Goal: Task Accomplishment & Management: Use online tool/utility

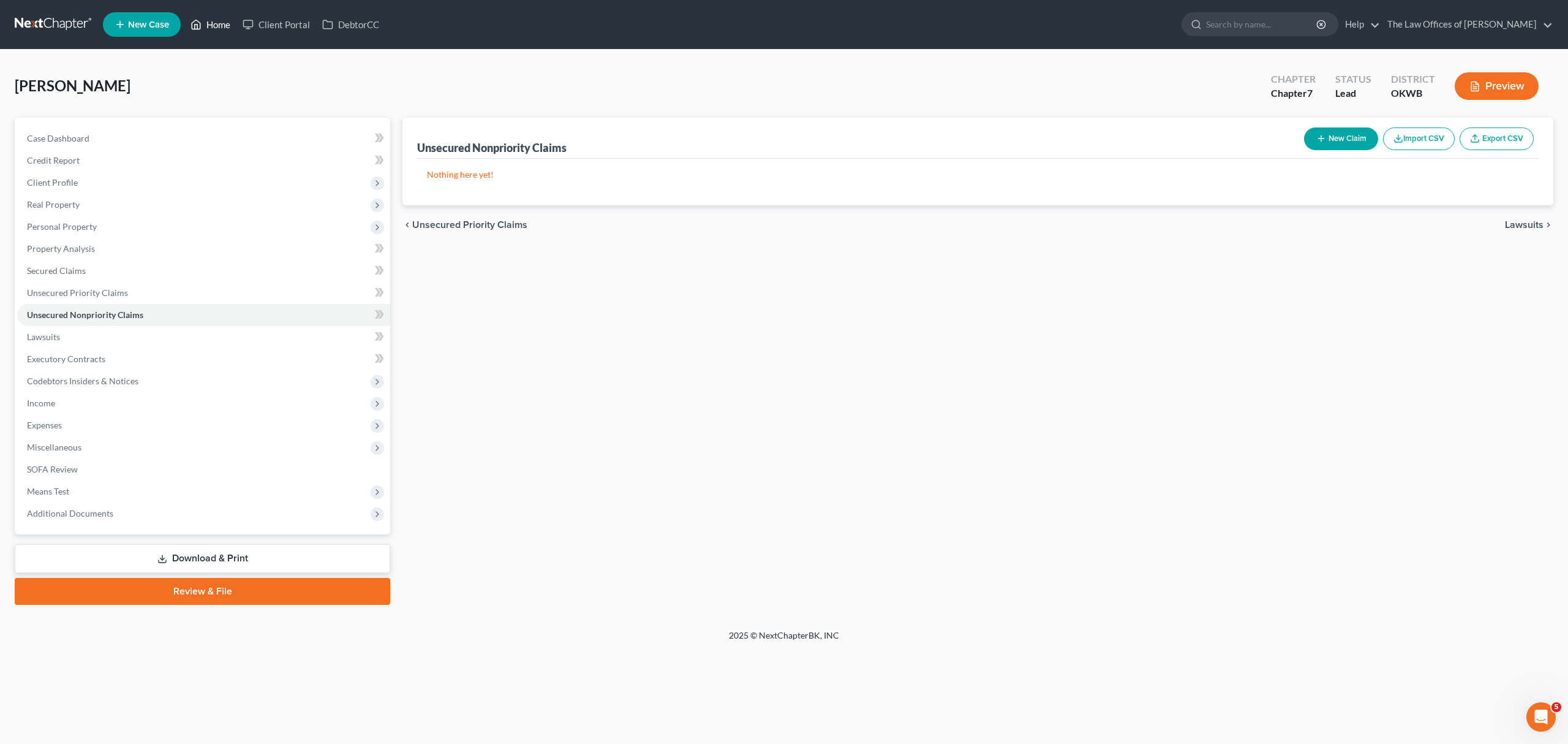
click at [222, 28] on link "Home" at bounding box center [210, 25] width 52 height 22
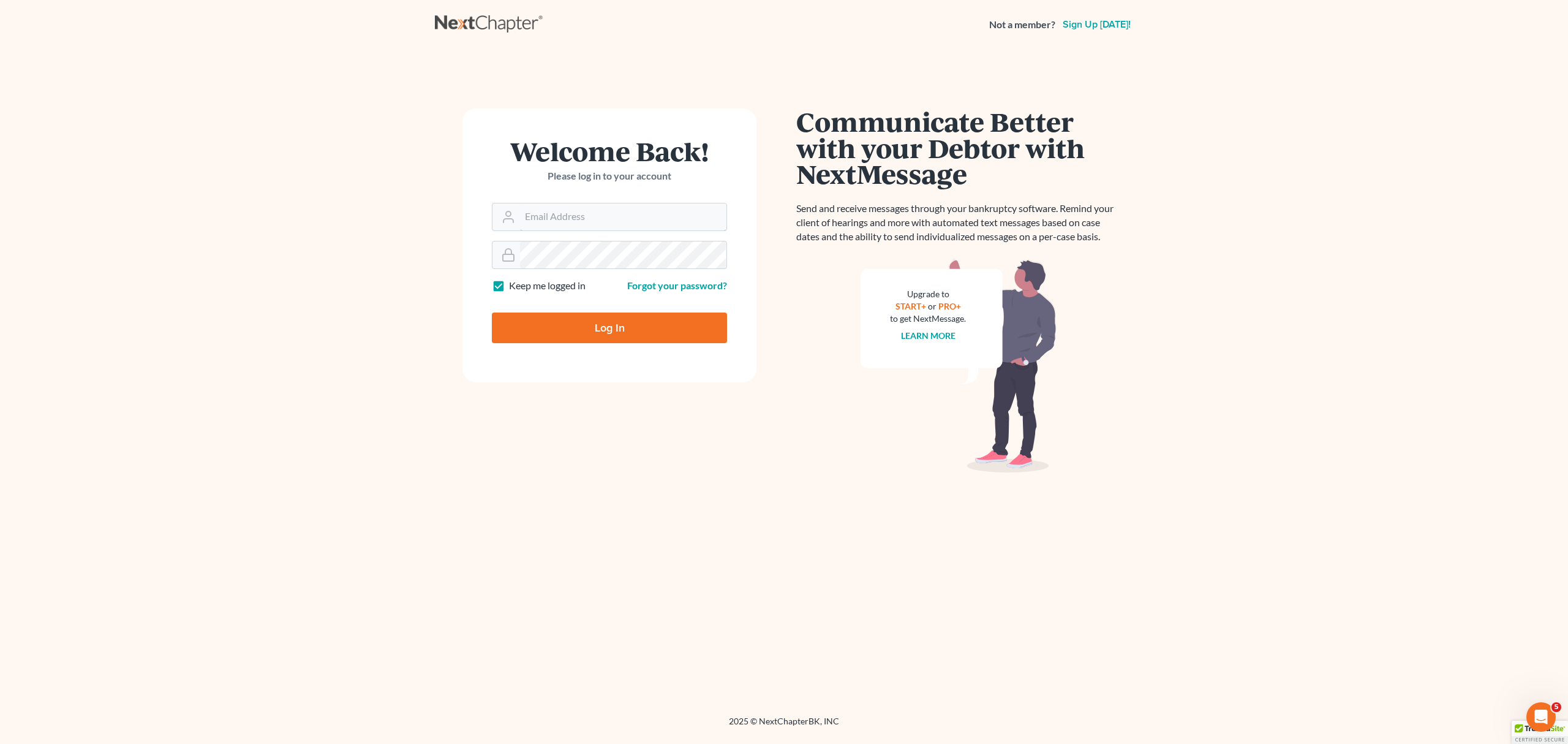
type input "[PERSON_NAME][EMAIL_ADDRESS][DOMAIN_NAME]"
click at [542, 328] on input "Log In" at bounding box center [610, 328] width 235 height 31
type input "Thinking..."
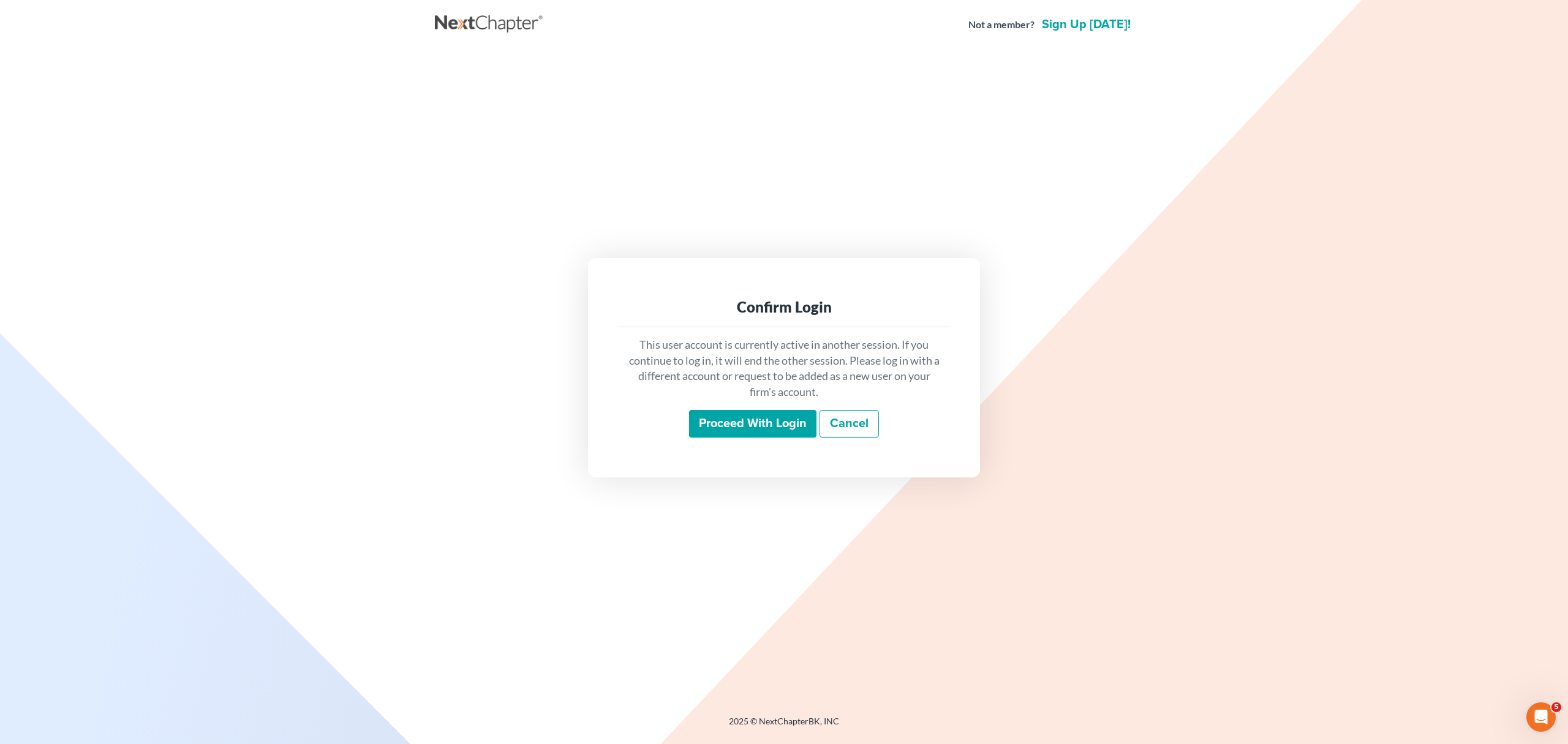
click at [734, 422] on input "Proceed with login" at bounding box center [752, 424] width 127 height 28
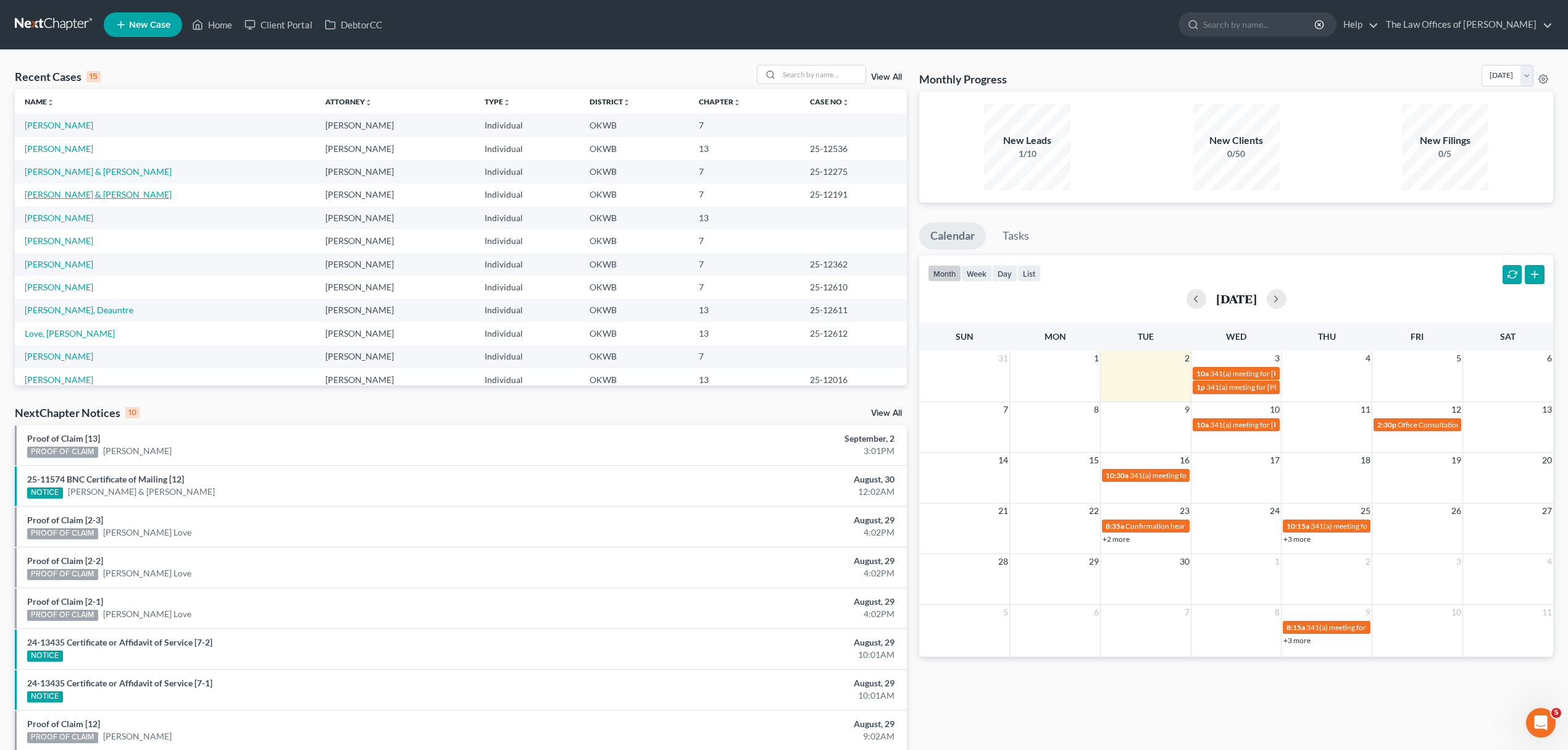
click at [95, 195] on link "Bush, Crayton & Jessica" at bounding box center [98, 194] width 147 height 11
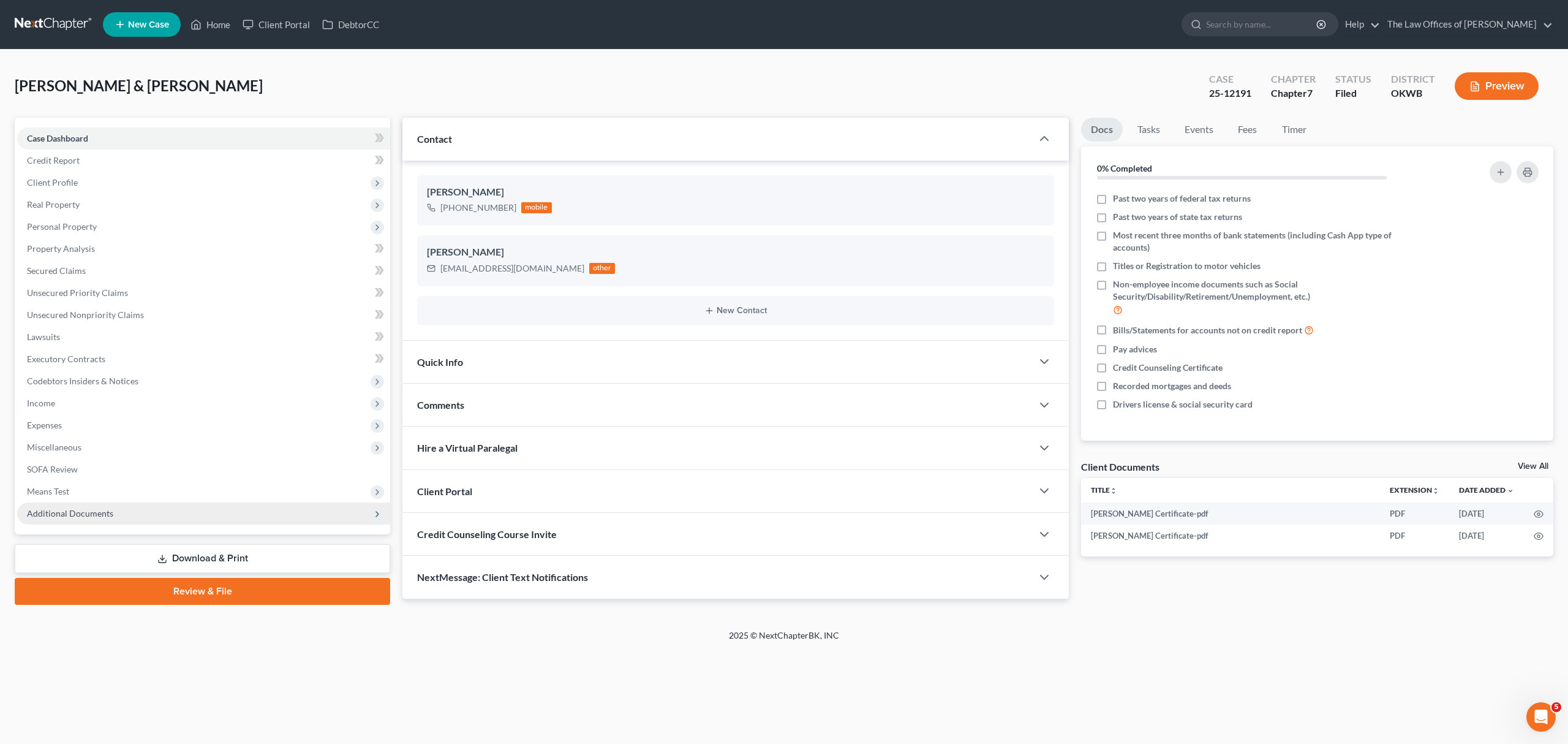
click at [91, 513] on span "Additional Documents" at bounding box center [70, 513] width 86 height 10
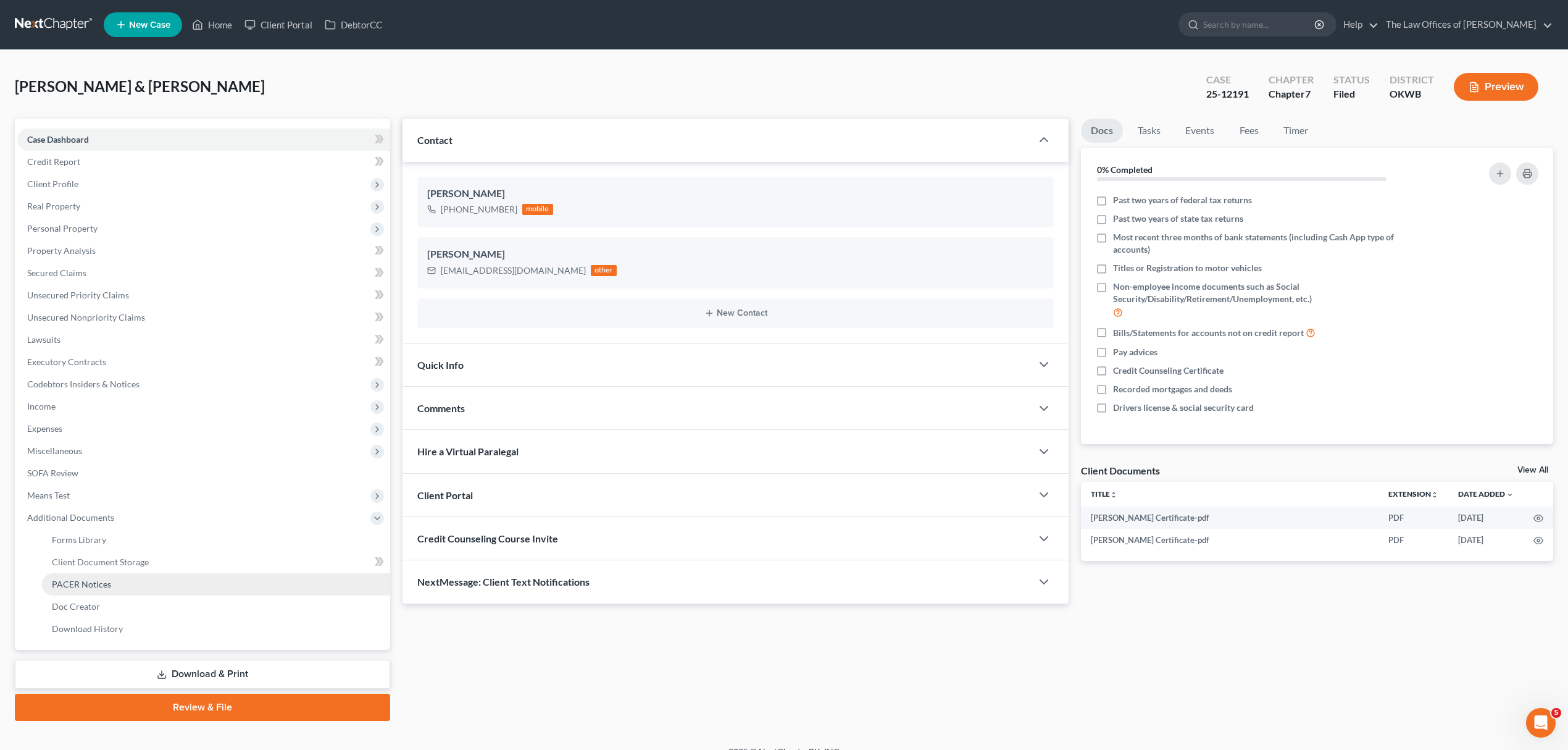
click at [126, 573] on link "PACER Notices" at bounding box center [216, 585] width 349 height 22
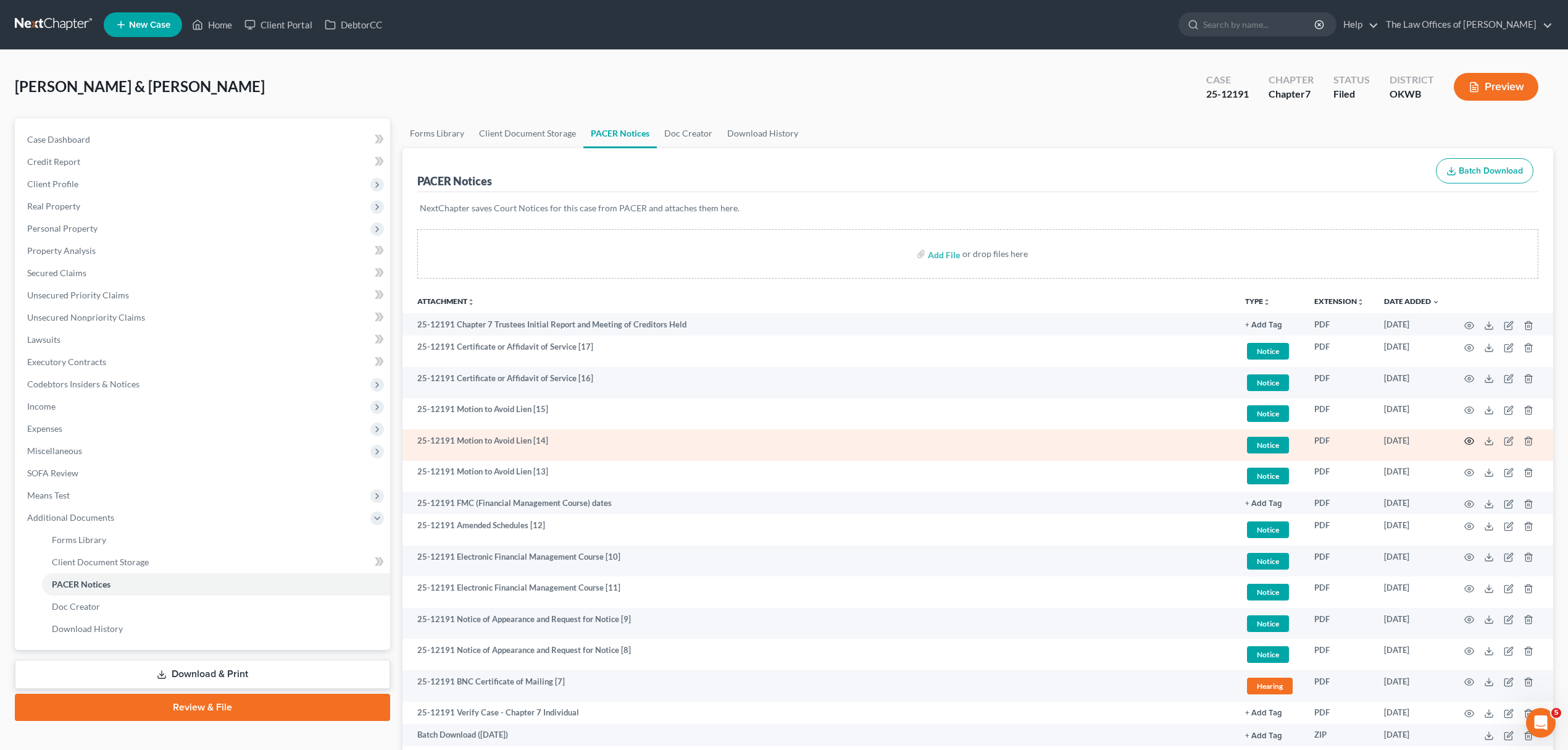
click at [1466, 442] on icon "button" at bounding box center [1470, 441] width 9 height 7
